Goal: Task Accomplishment & Management: Use online tool/utility

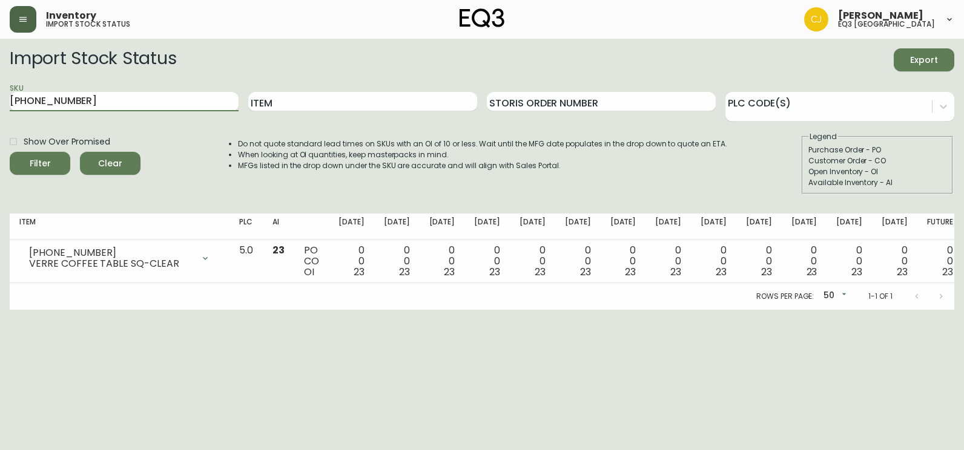
click at [34, 19] on button "button" at bounding box center [23, 19] width 27 height 27
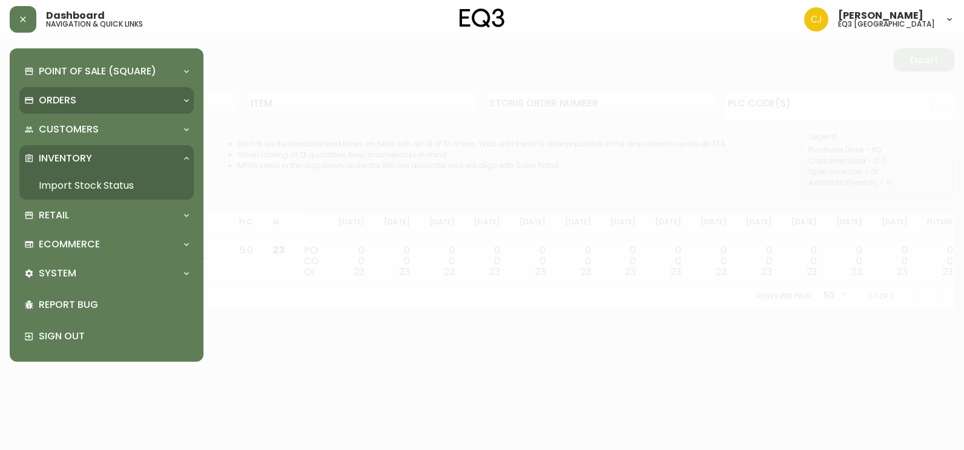
click at [59, 113] on div "Orders" at bounding box center [106, 100] width 174 height 27
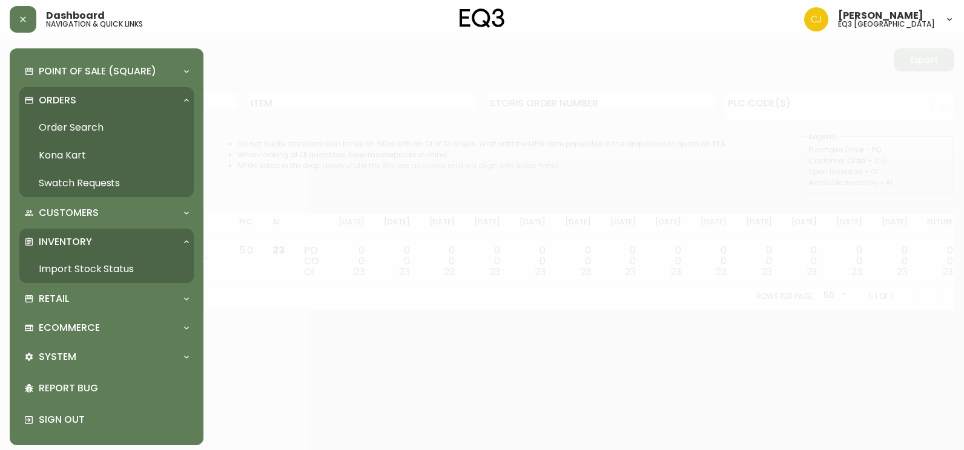
click at [59, 124] on link "Order Search" at bounding box center [106, 128] width 174 height 28
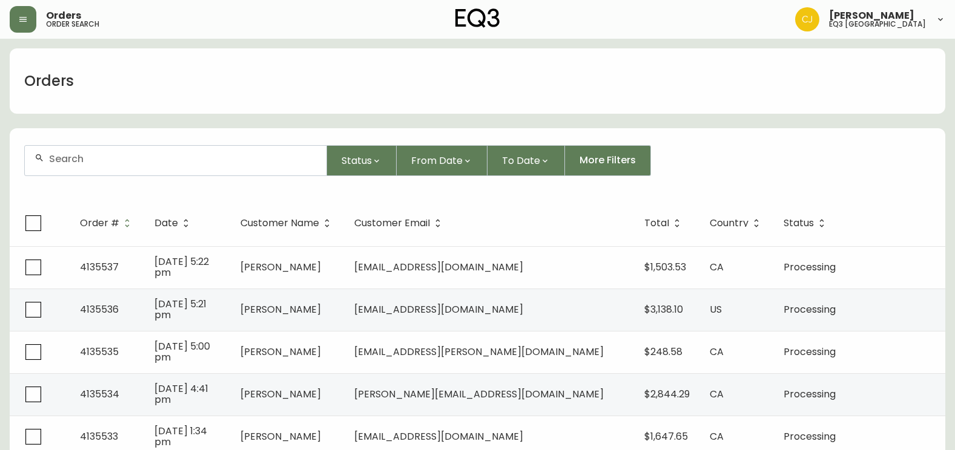
click at [97, 157] on input "text" at bounding box center [183, 159] width 268 height 12
paste input "[PERSON_NAME][EMAIL_ADDRESS][PERSON_NAME][PERSON_NAME][DOMAIN_NAME]"
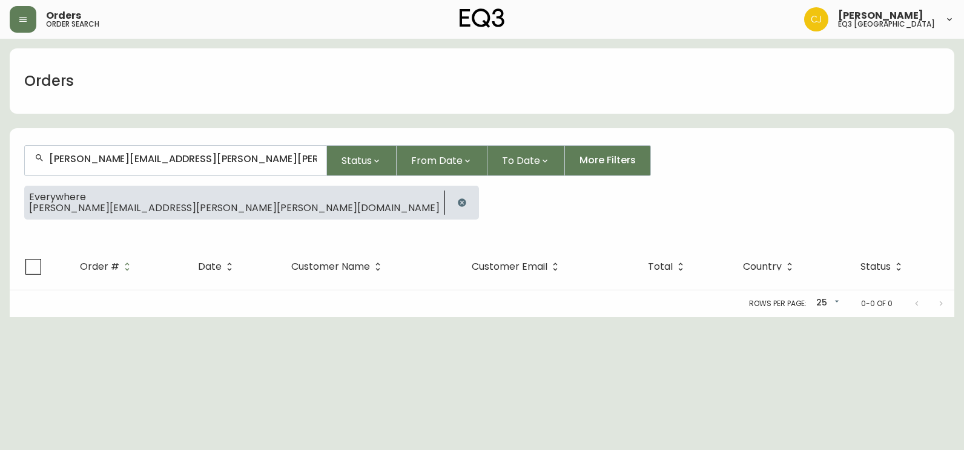
type input "[PERSON_NAME][EMAIL_ADDRESS][PERSON_NAME][PERSON_NAME][DOMAIN_NAME]"
click at [458, 202] on icon "button" at bounding box center [462, 203] width 8 height 8
